Goal: Browse casually

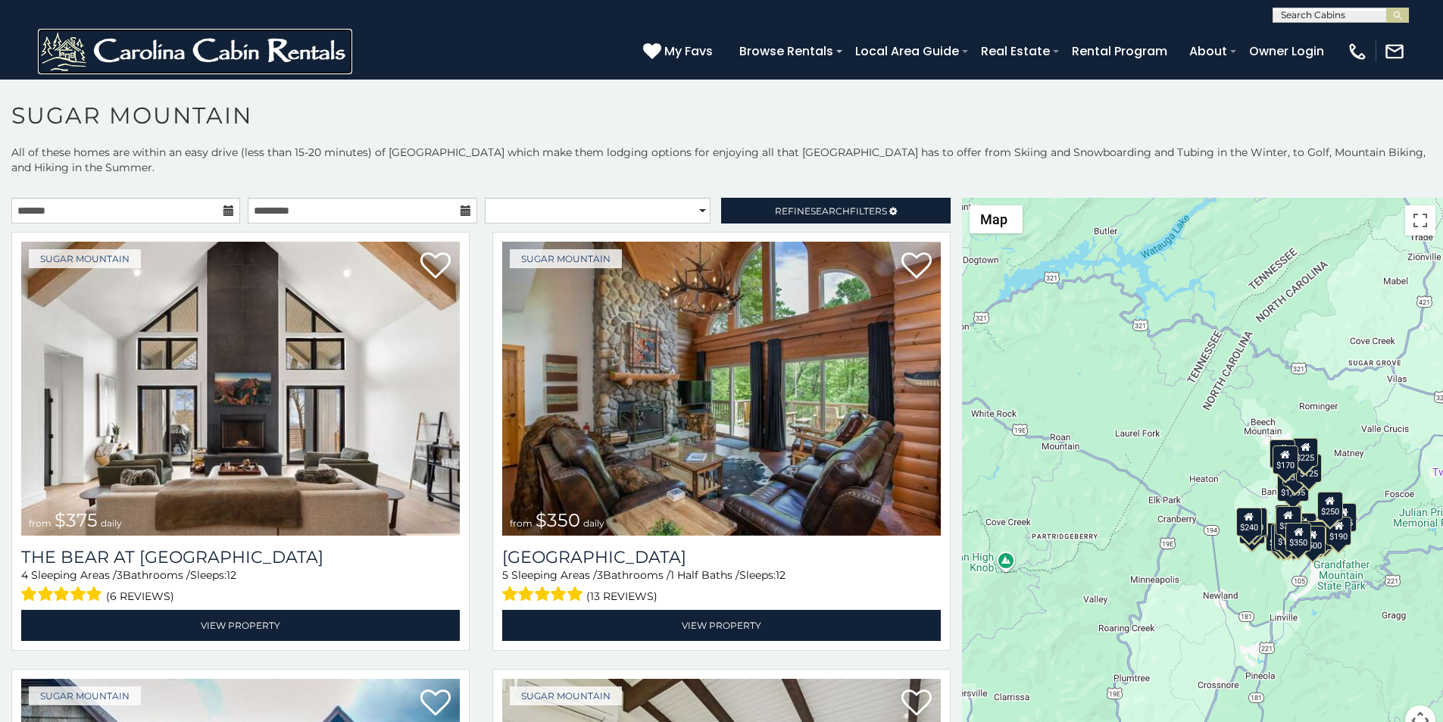
click at [64, 35] on img at bounding box center [195, 51] width 314 height 45
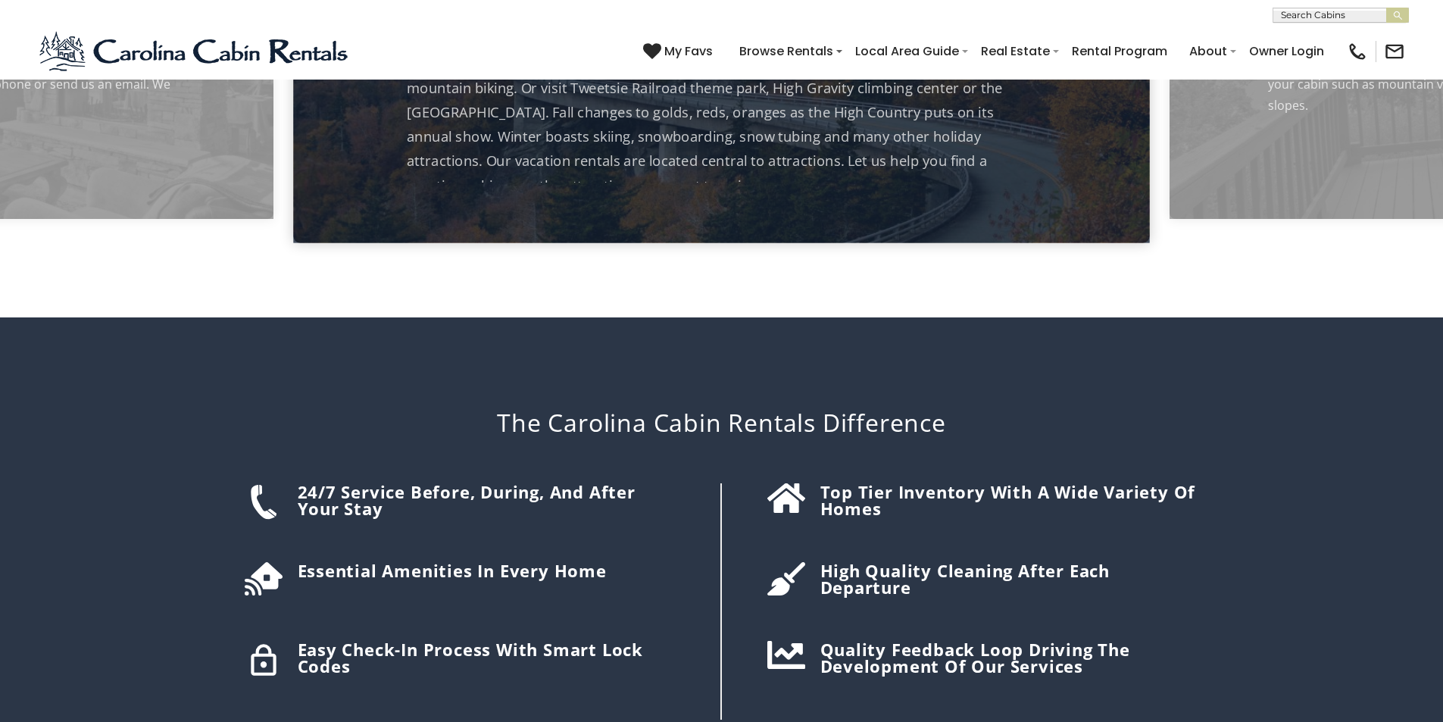
scroll to position [2114, 0]
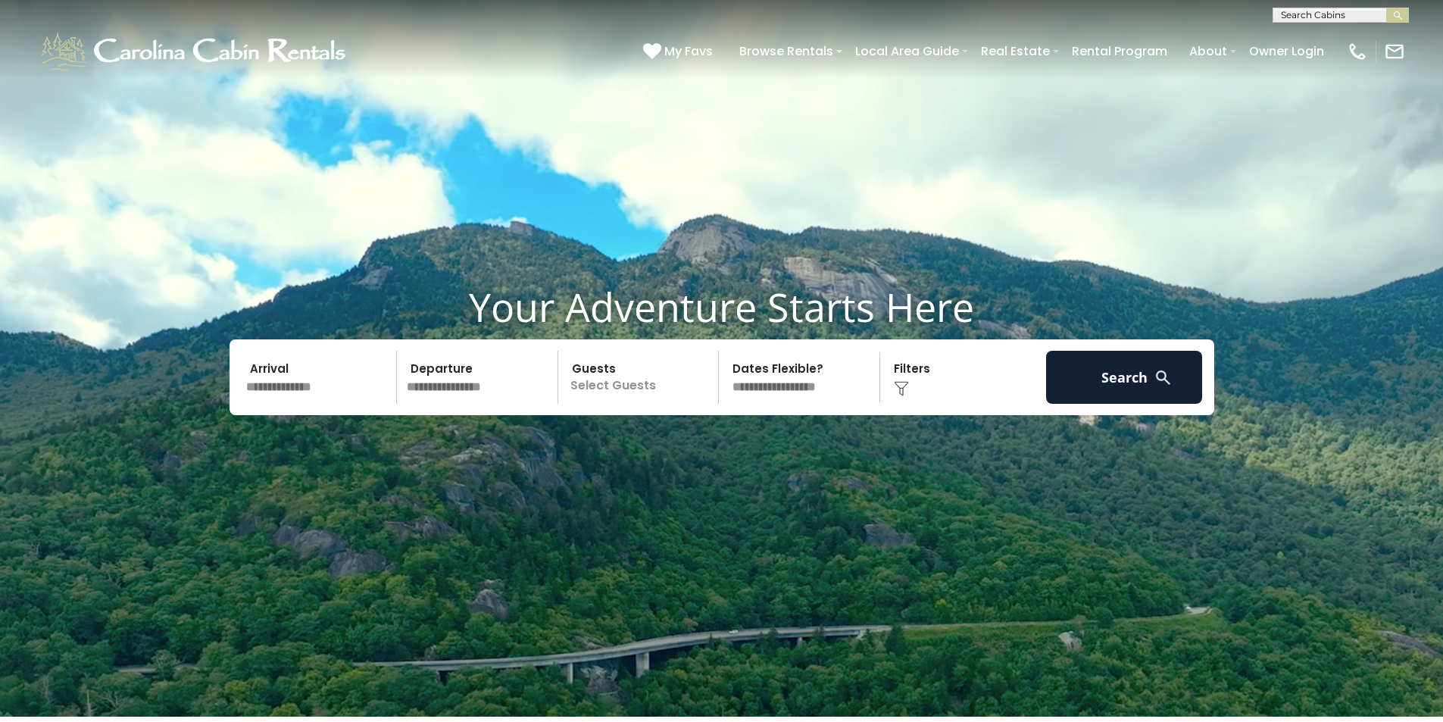
scroll to position [0, 0]
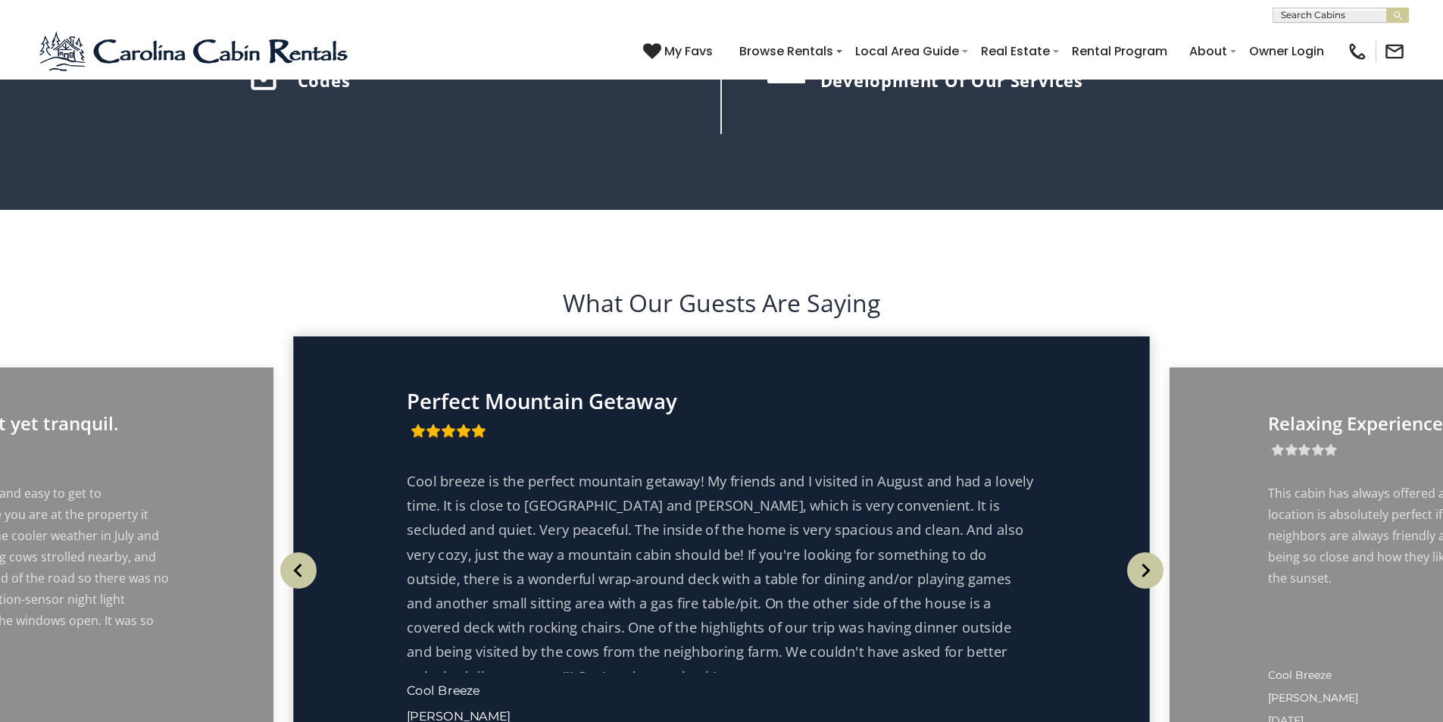
scroll to position [2777, 0]
